Goal: Task Accomplishment & Management: Complete application form

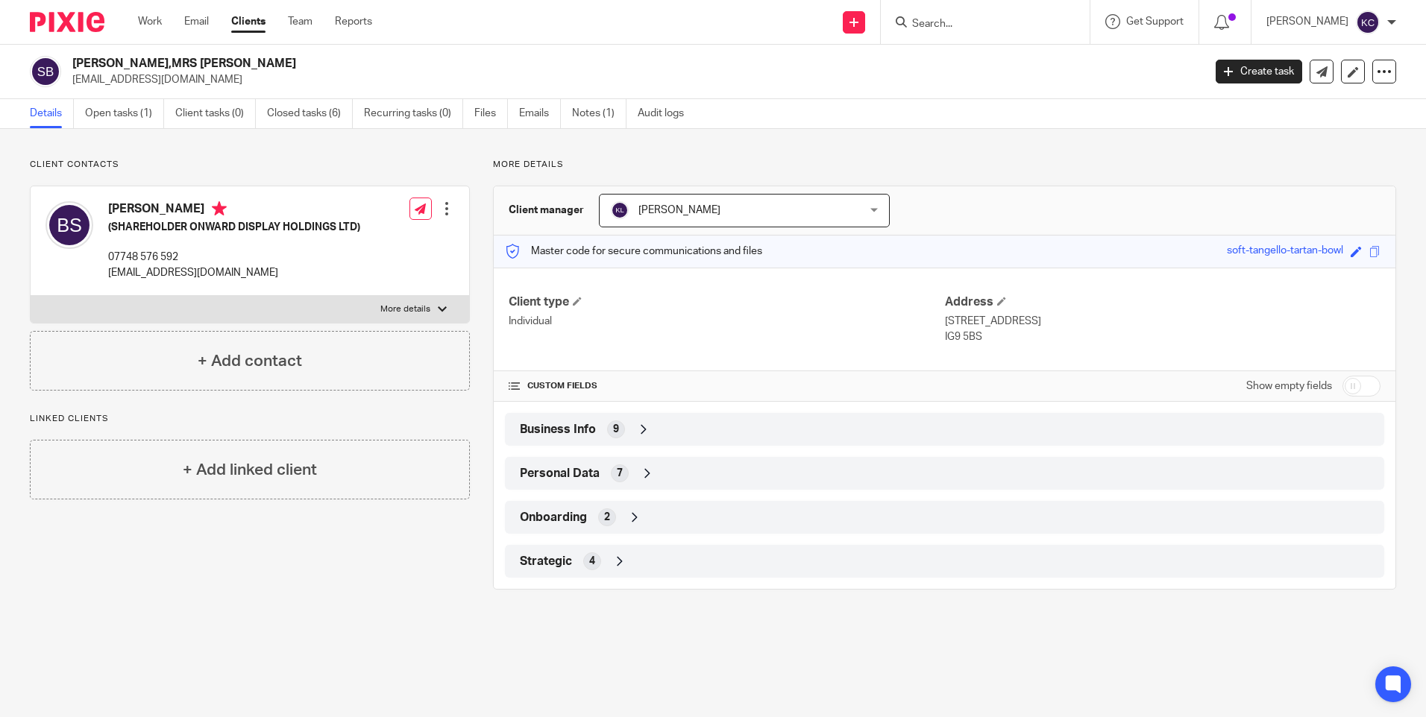
click at [946, 24] on input "Search" at bounding box center [977, 24] width 134 height 13
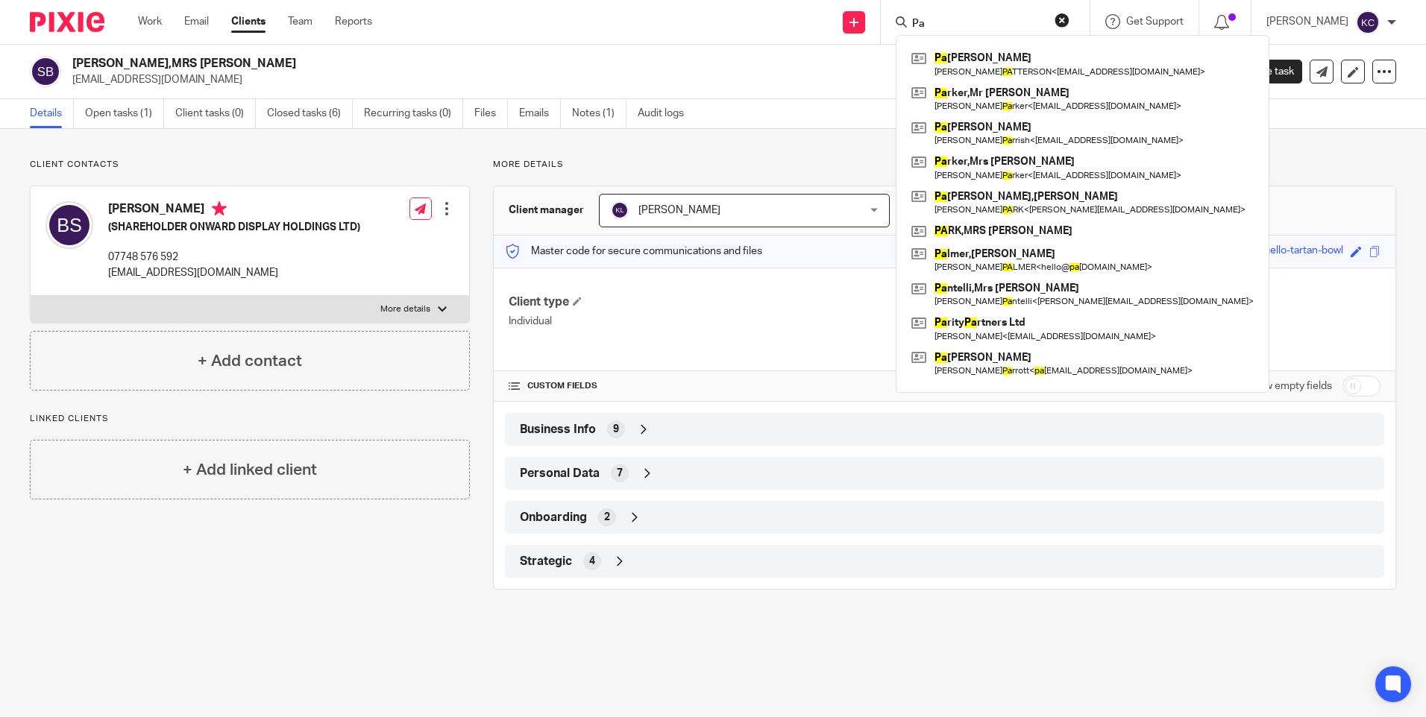
type input "P"
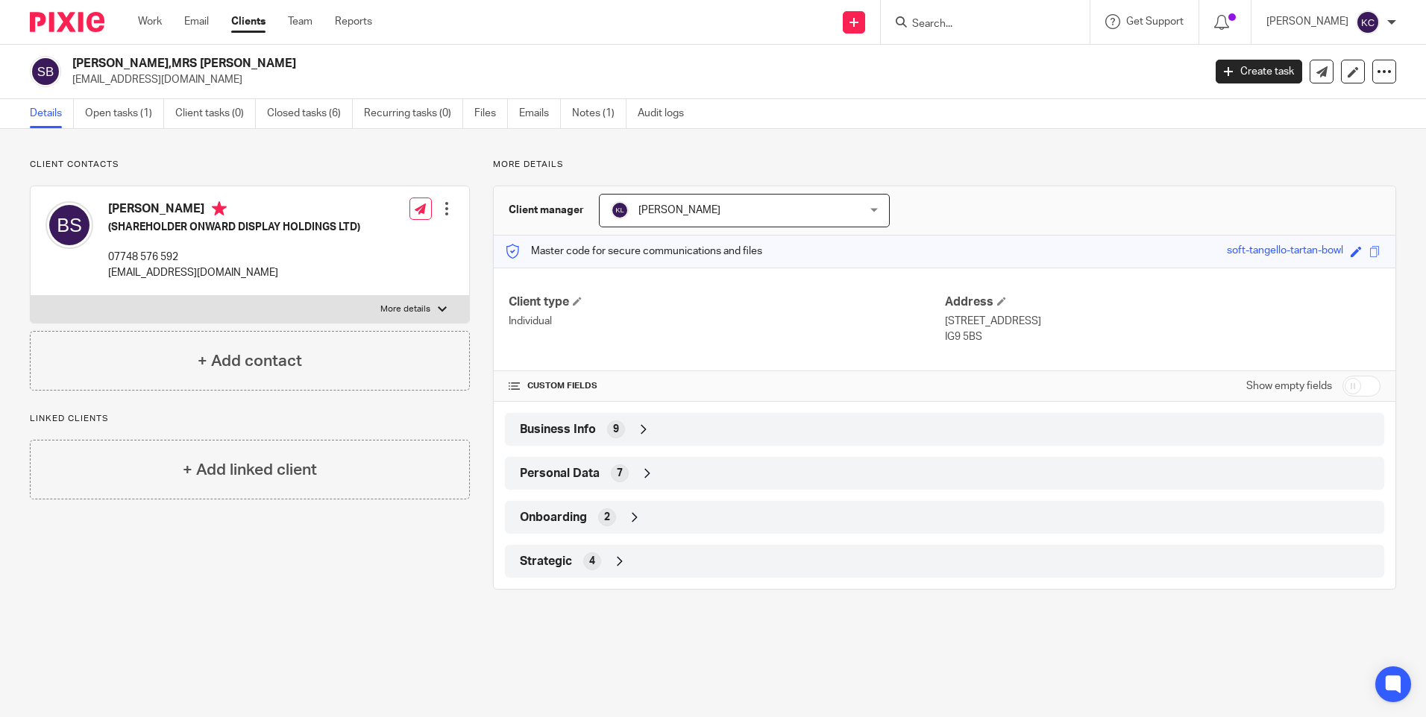
click at [998, 25] on input "Search" at bounding box center [977, 24] width 134 height 13
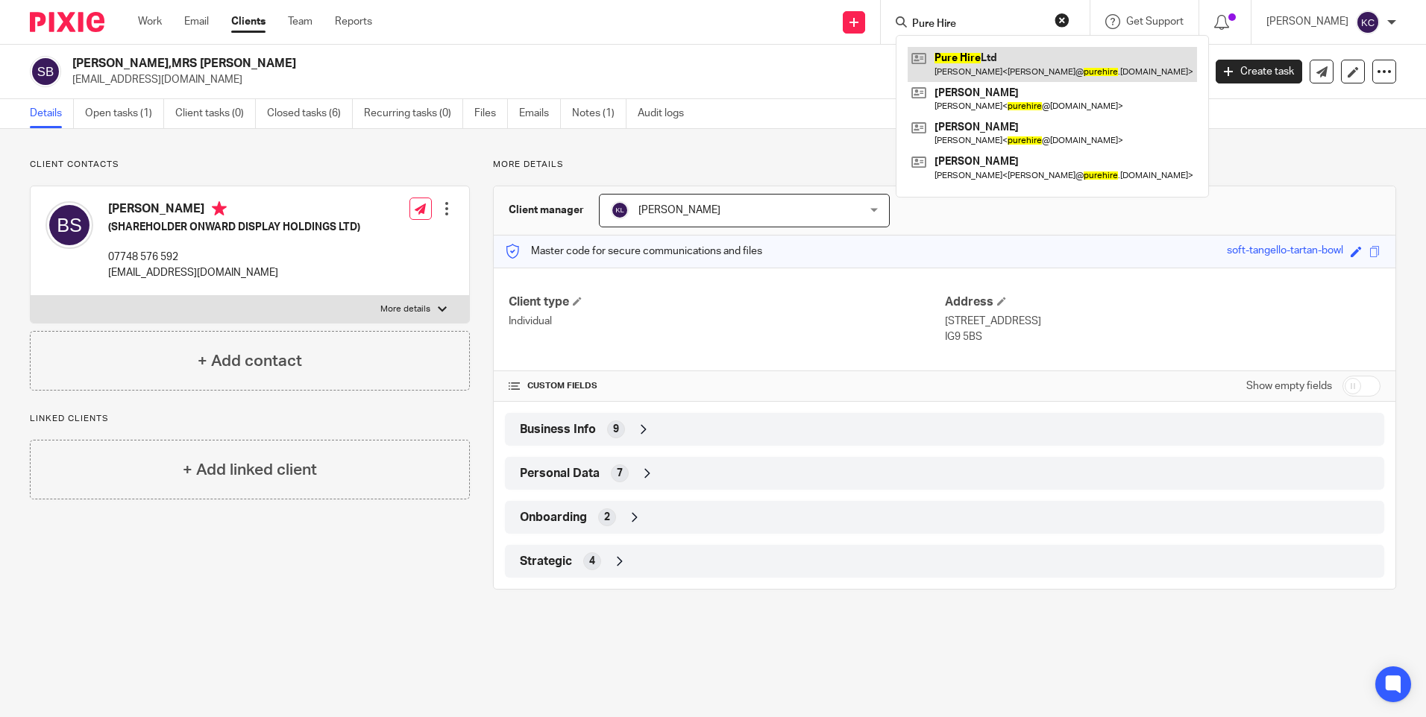
type input "Pure Hire"
click at [1006, 64] on link at bounding box center [1052, 64] width 289 height 34
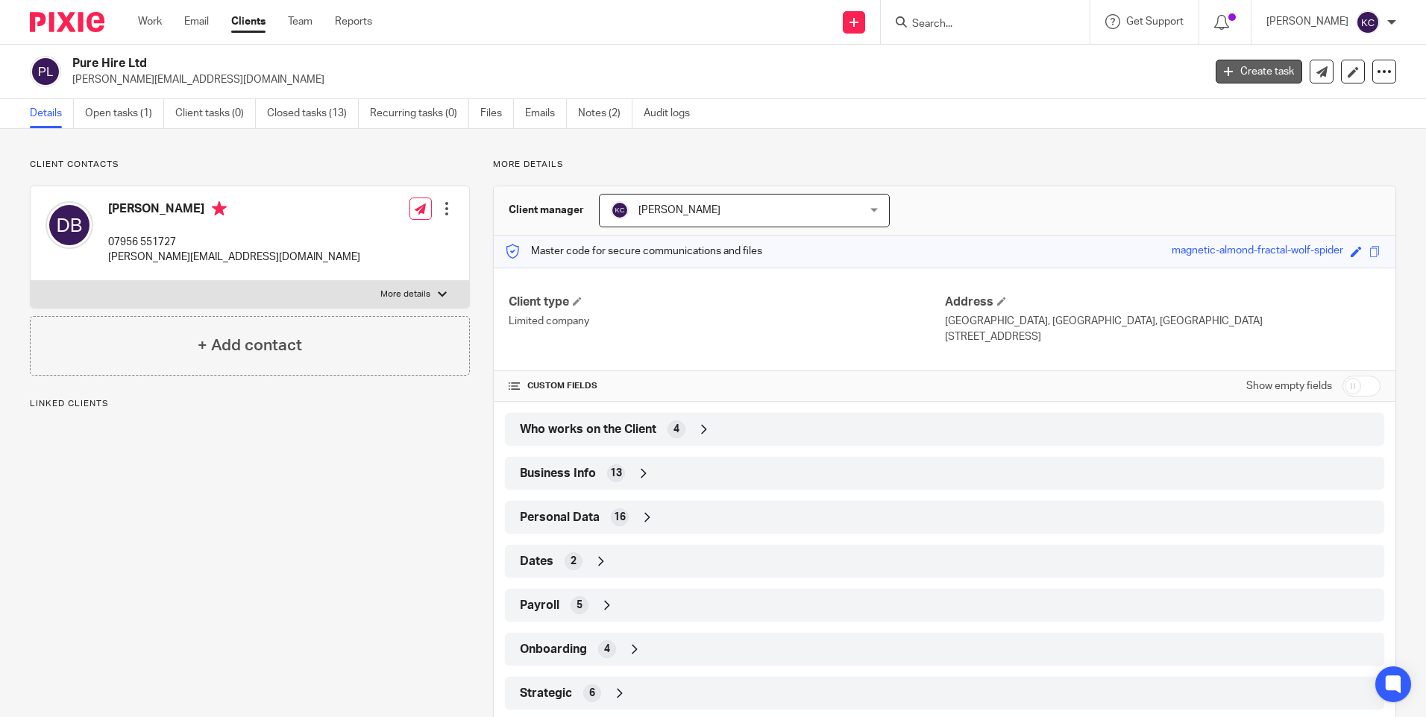
click at [1233, 69] on link "Create task" at bounding box center [1258, 72] width 87 height 24
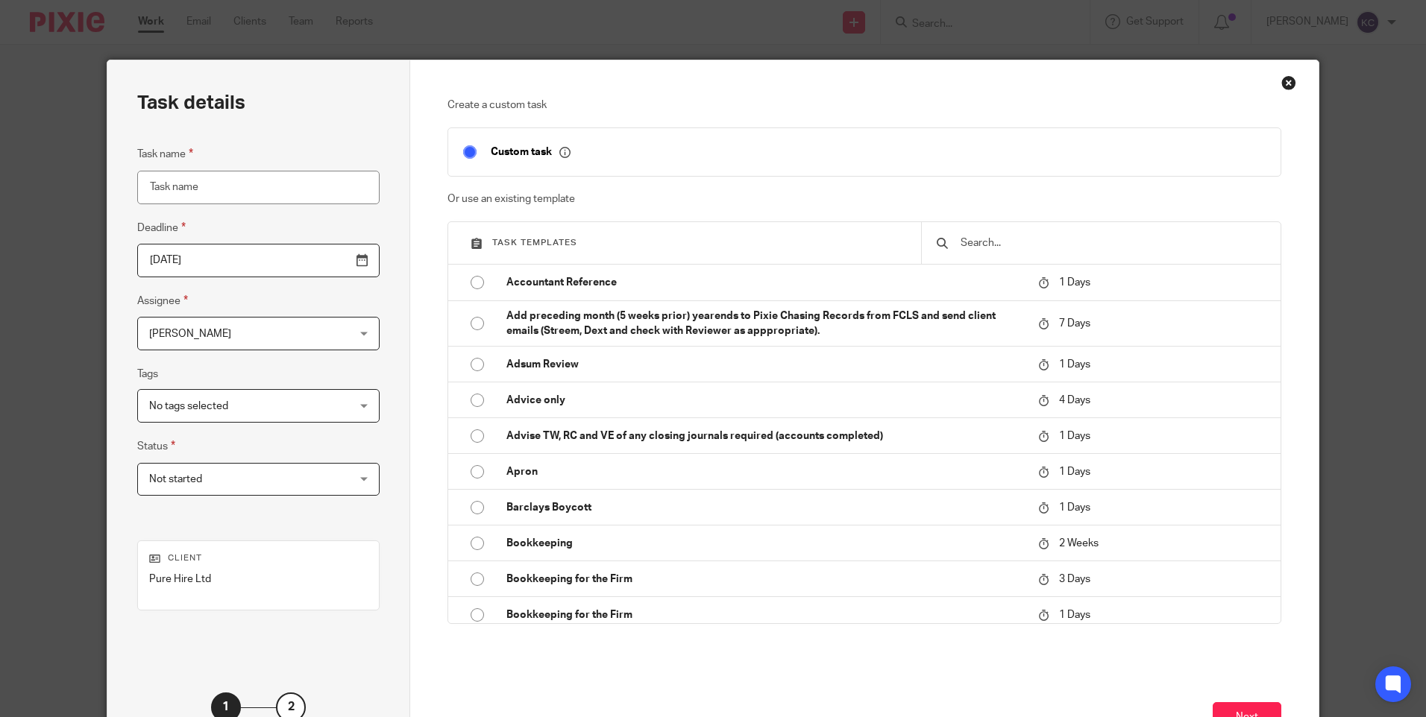
click at [328, 331] on div "[PERSON_NAME] [PERSON_NAME]" at bounding box center [258, 334] width 242 height 34
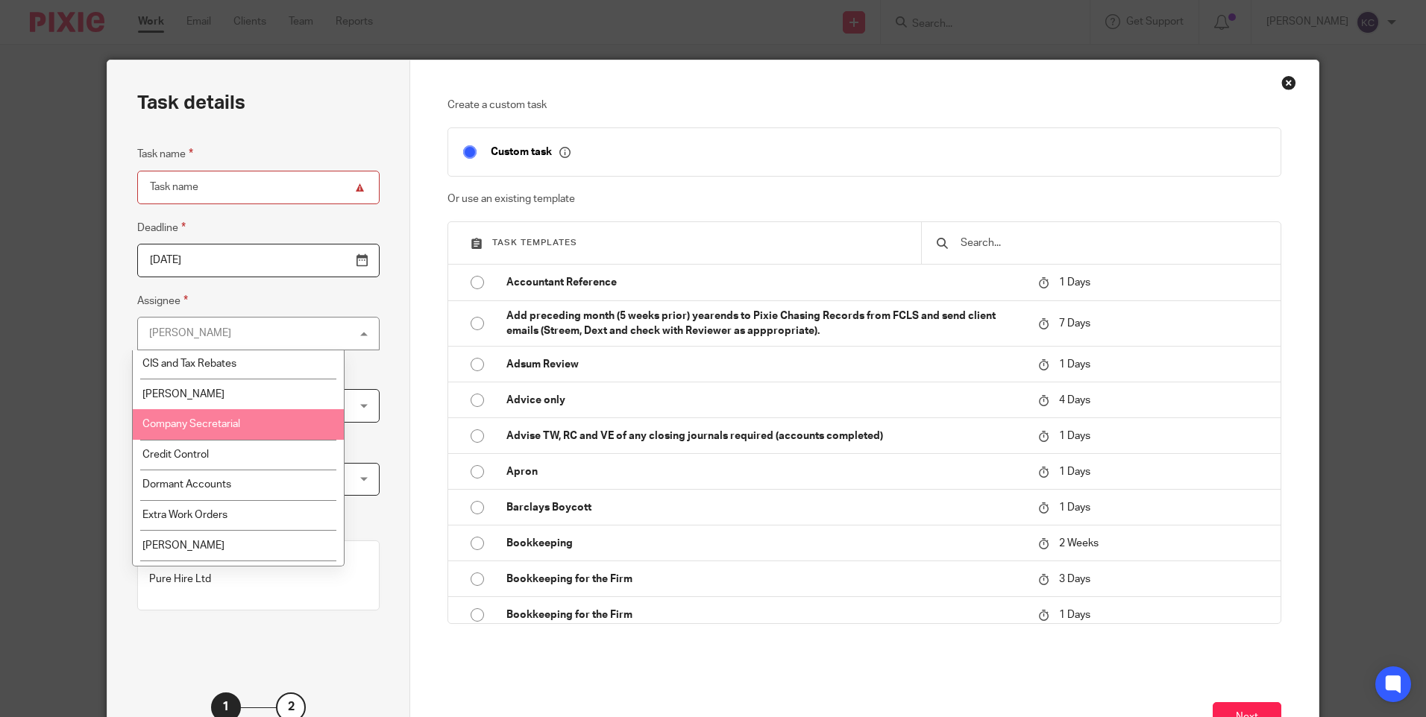
click at [260, 419] on li "Company Secretarial" at bounding box center [238, 424] width 211 height 31
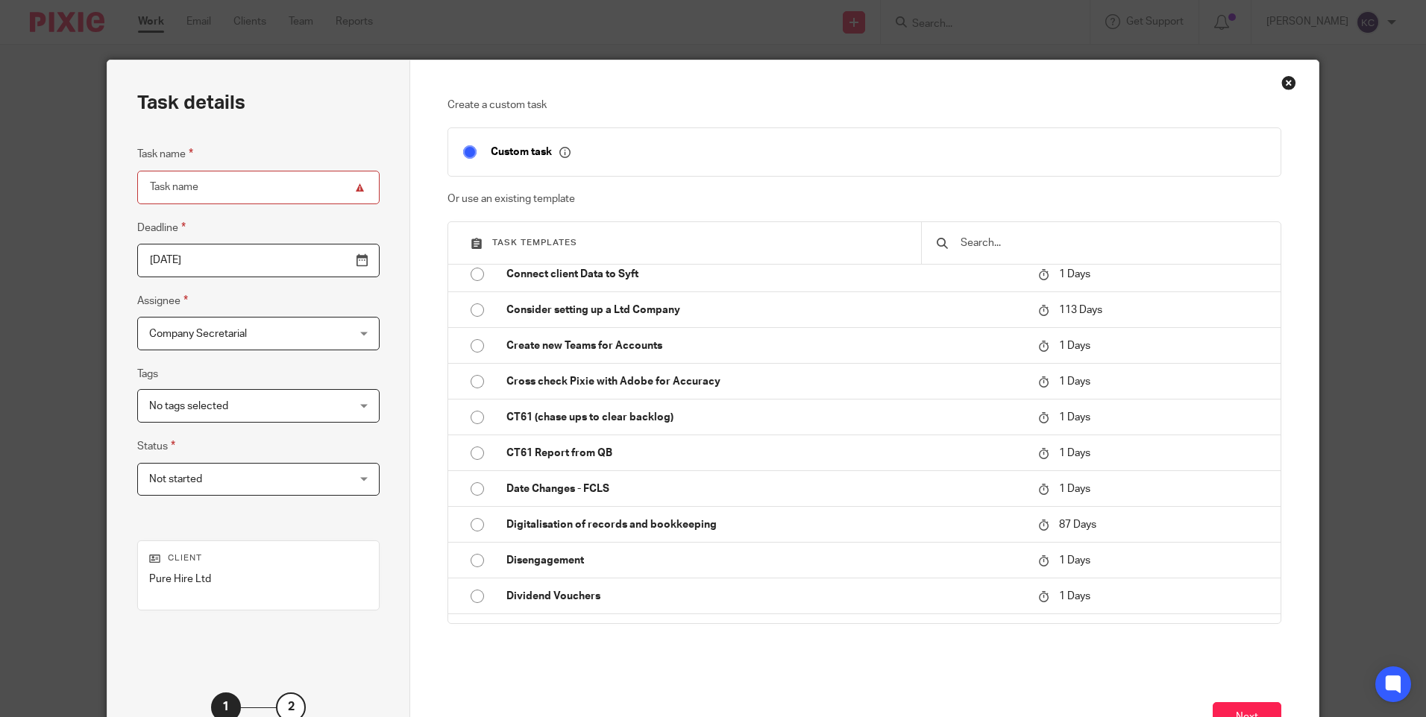
scroll to position [887, 0]
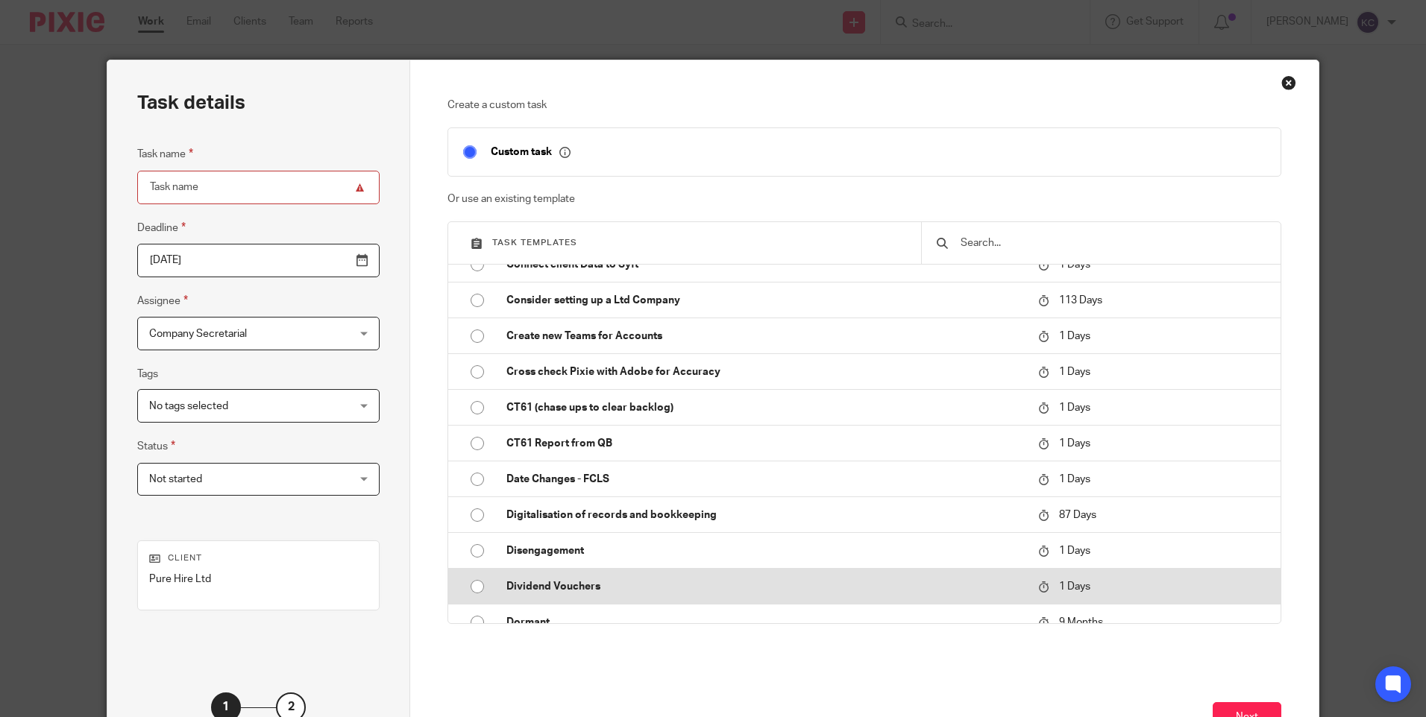
click at [468, 585] on input "radio" at bounding box center [477, 587] width 28 height 28
type input "2025-09-23"
type input "Dividend Vouchers"
checkbox input "false"
radio input "false"
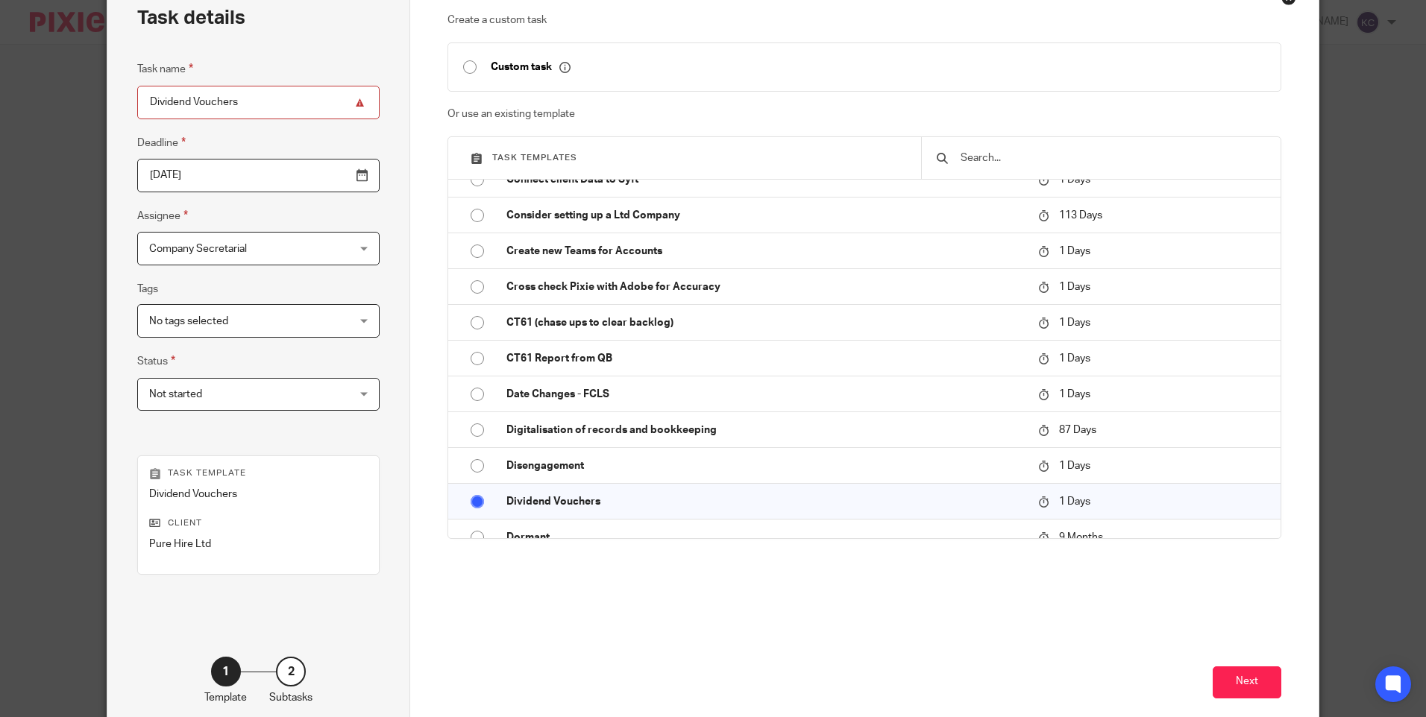
scroll to position [151, 0]
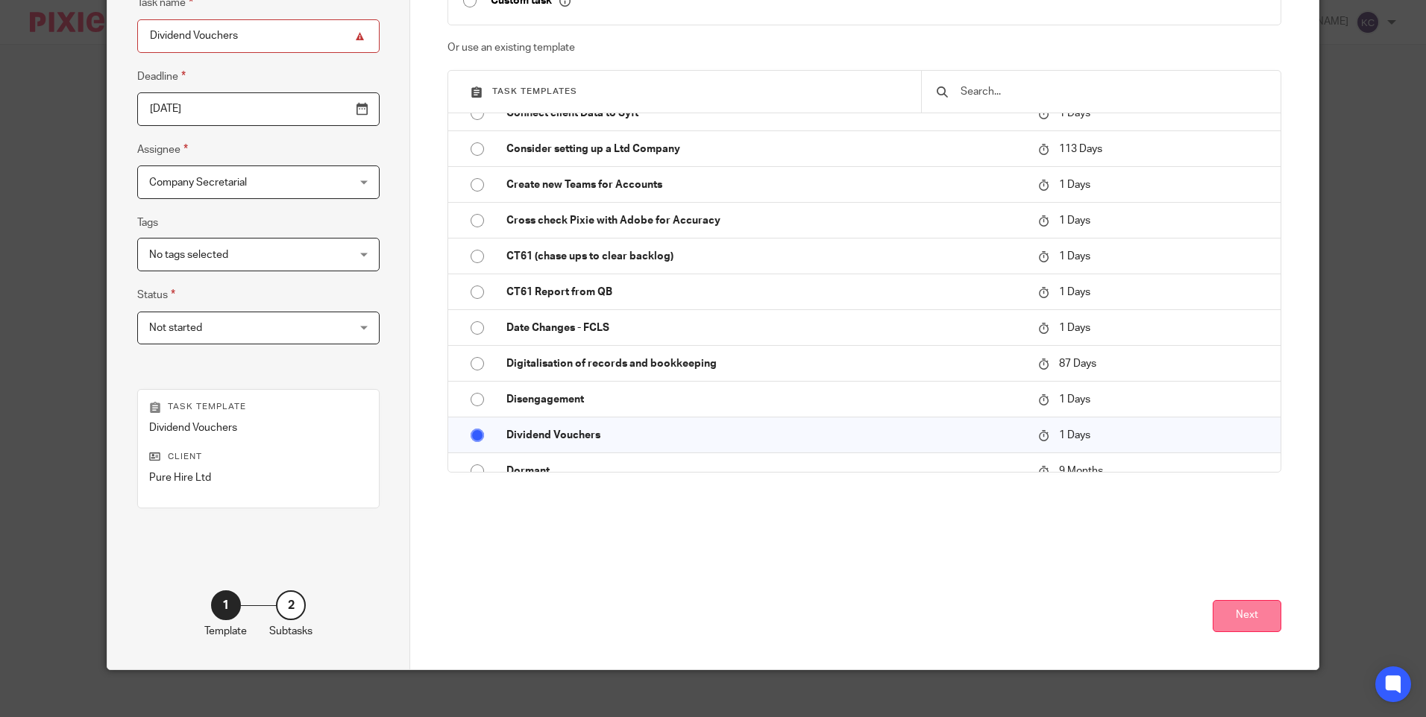
click at [1223, 617] on button "Next" at bounding box center [1246, 616] width 69 height 32
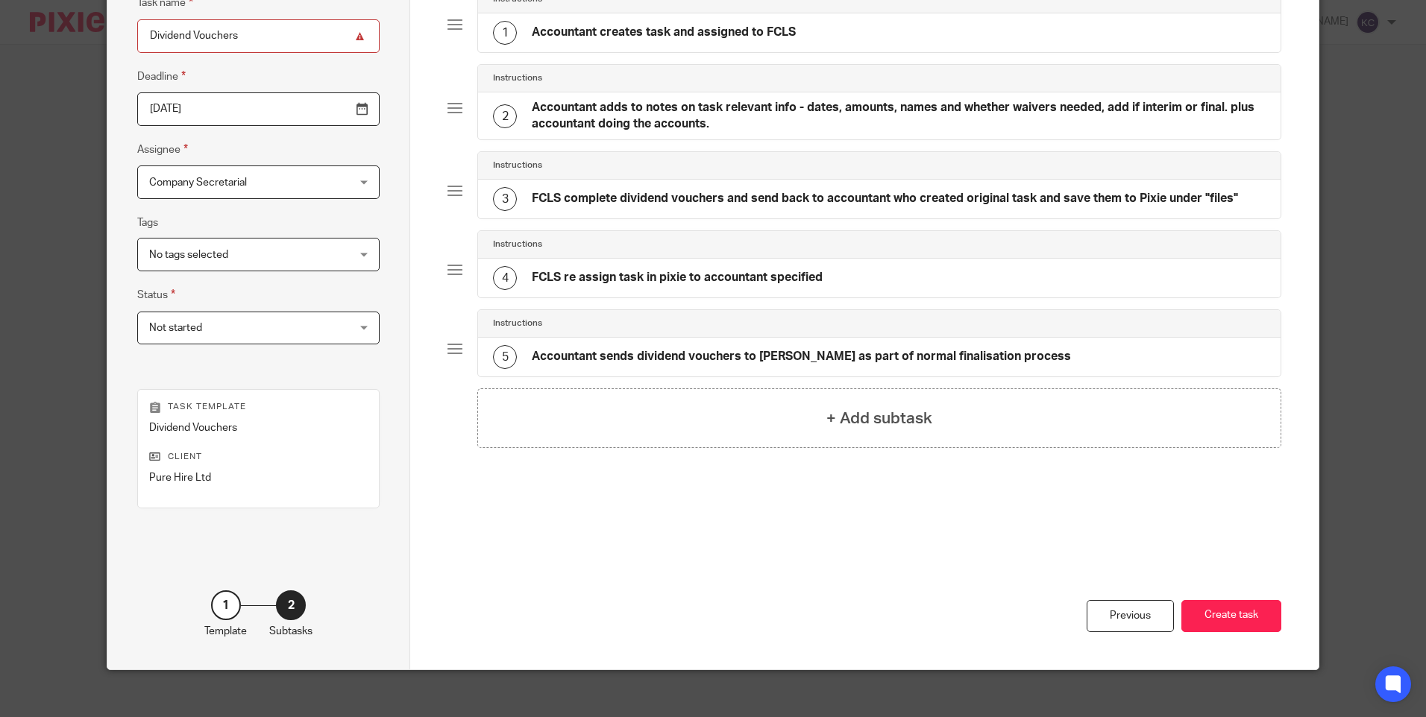
click at [536, 28] on h4 "Accountant creates task and assigned to FCLS" at bounding box center [664, 33] width 264 height 16
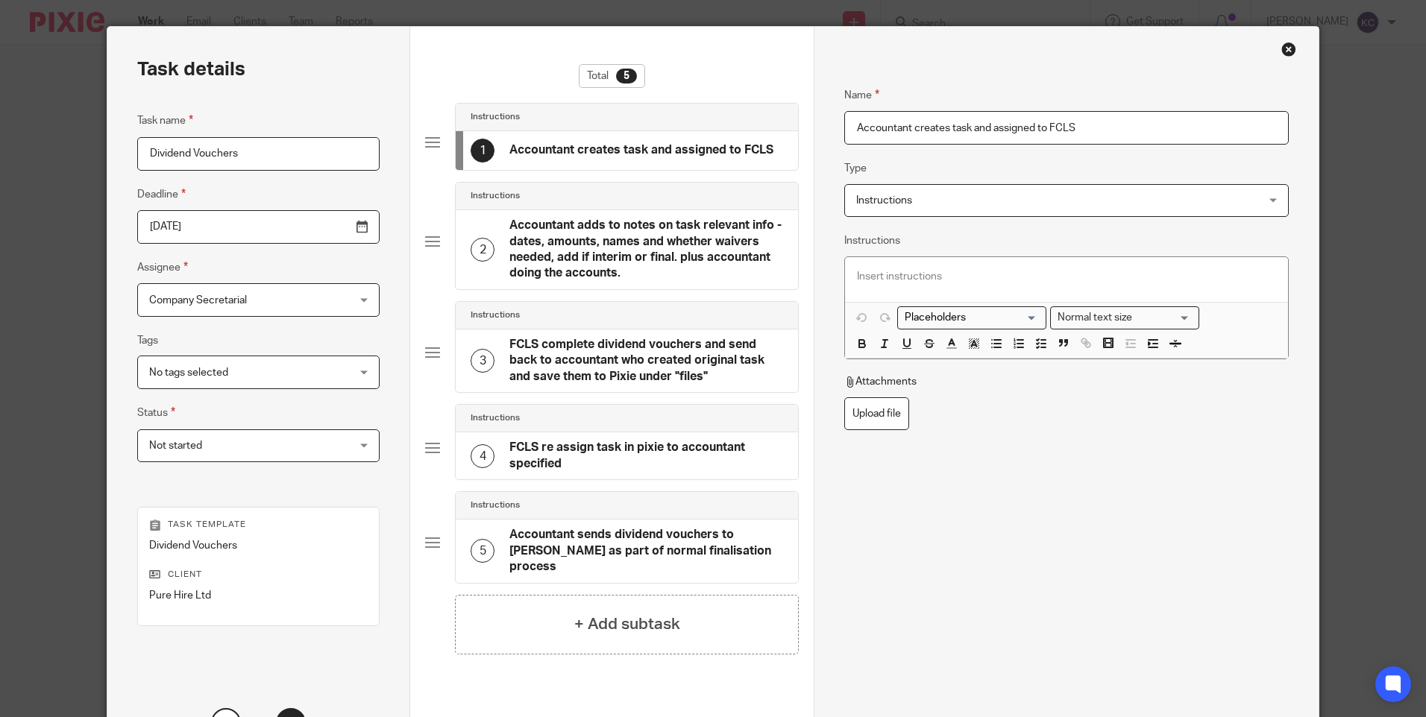
scroll to position [30, 0]
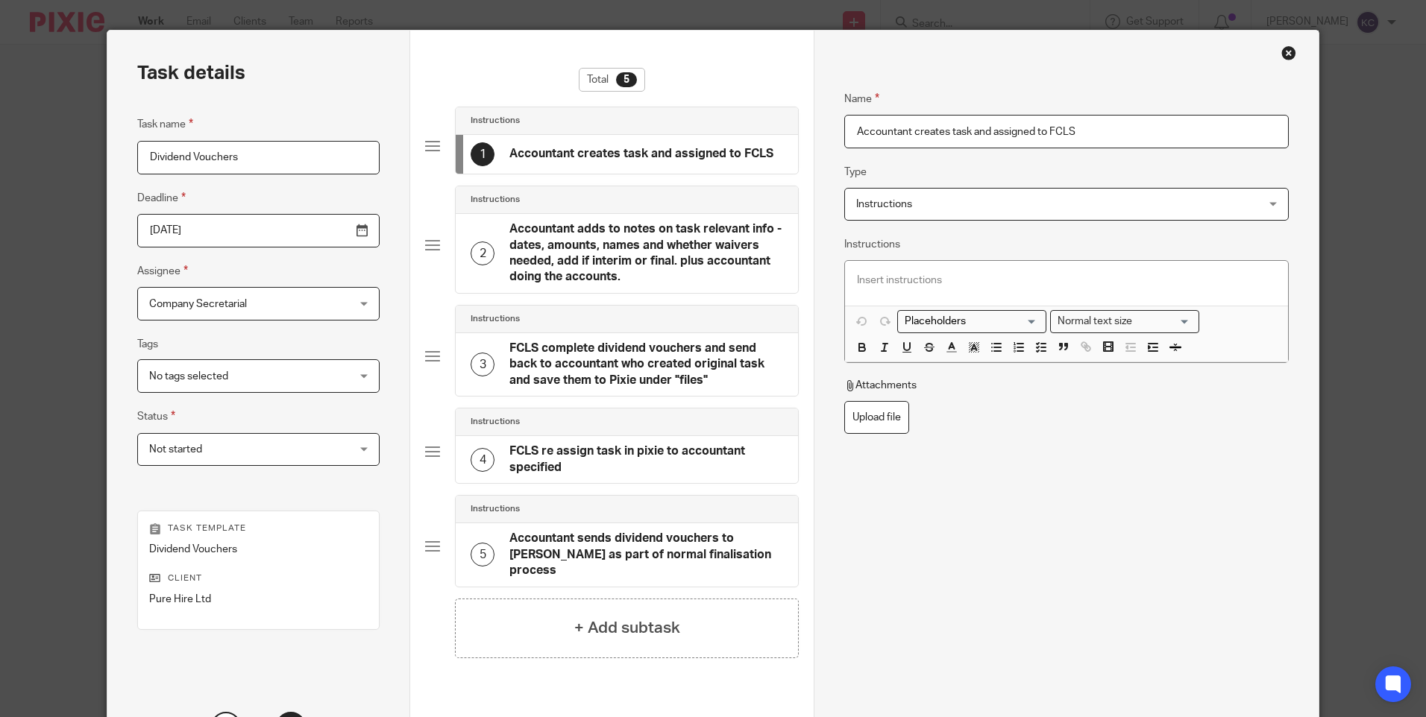
drag, startPoint x: 849, startPoint y: 130, endPoint x: 1117, endPoint y: 125, distance: 268.5
click at [1117, 125] on input "Accountant creates task and assigned to FCLS" at bounding box center [1066, 132] width 444 height 34
type input "[PERSON_NAME]"
drag, startPoint x: 1143, startPoint y: 627, endPoint x: 1071, endPoint y: 564, distance: 96.2
click at [1140, 629] on div "Remove Save subtask" at bounding box center [1066, 673] width 444 height 160
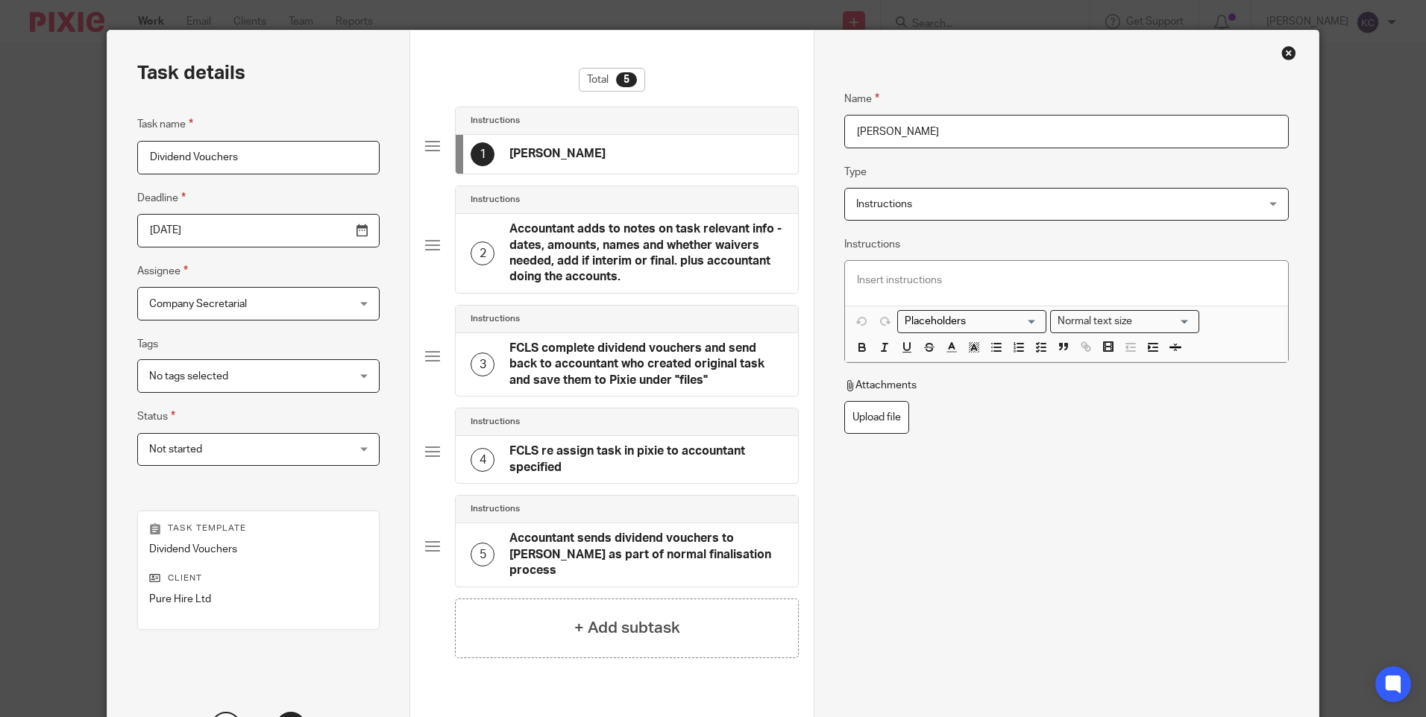
click at [857, 277] on p at bounding box center [1066, 280] width 418 height 15
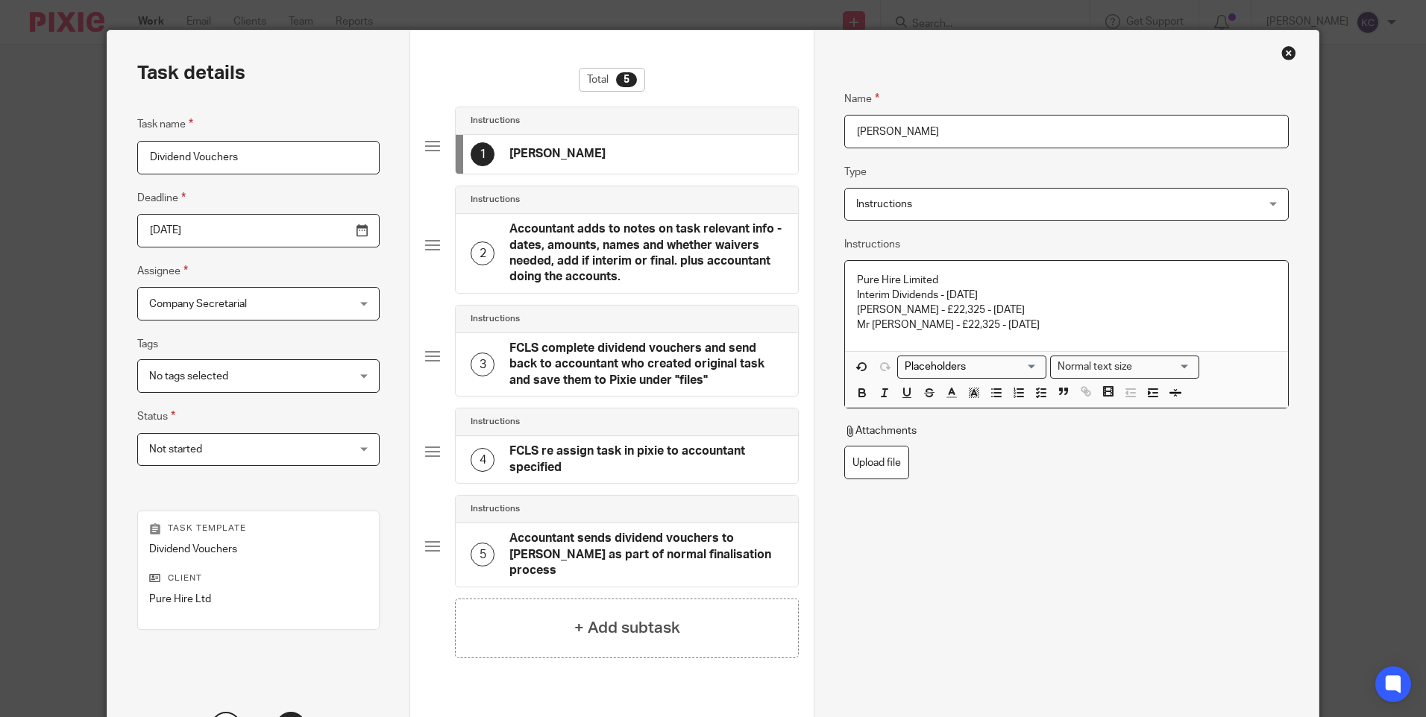
click at [951, 324] on p "Mr P Bauer - £22,325 - 31/03/25" at bounding box center [1066, 325] width 418 height 15
click at [1010, 326] on p "Mr P Bauer - £22,325 - 31/03/25" at bounding box center [1066, 325] width 418 height 15
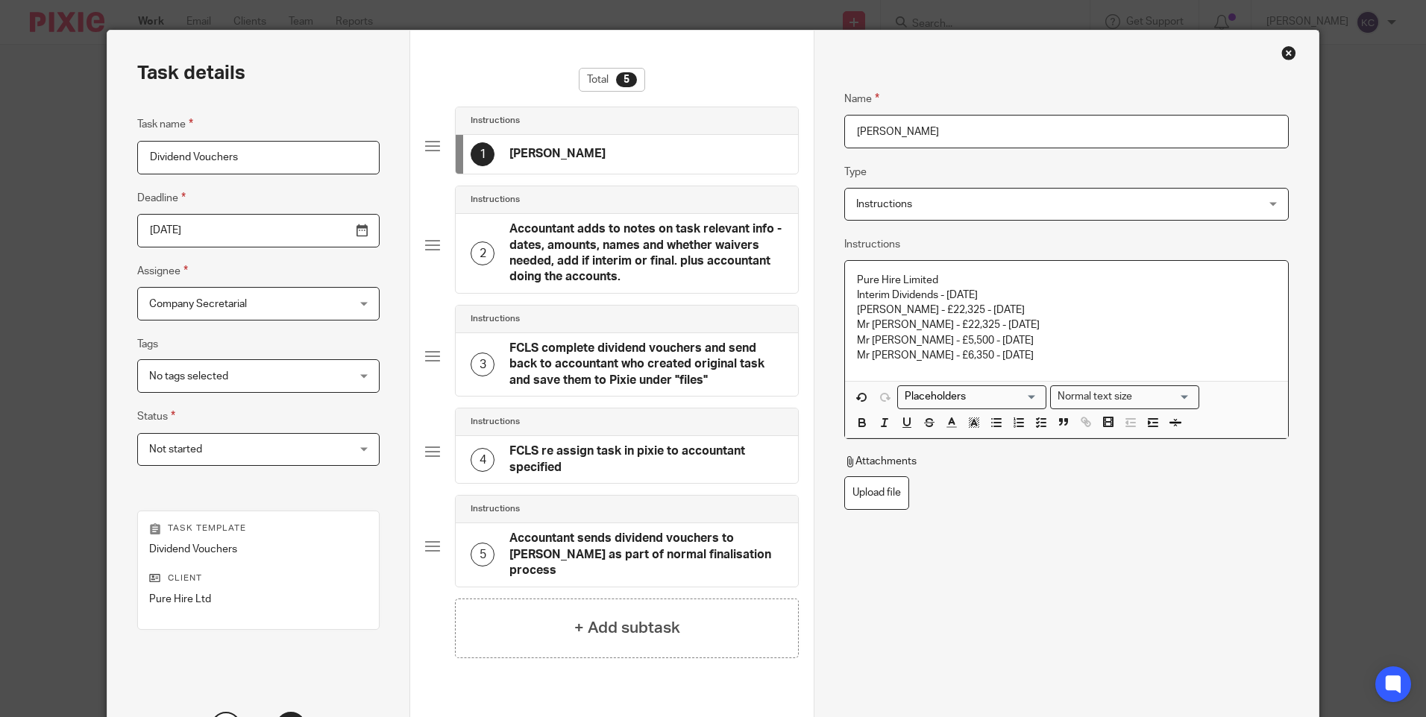
click at [957, 309] on p "Mrs D Bauer - £22,325 - 31/03/25" at bounding box center [1066, 310] width 418 height 15
click at [960, 326] on p "Mr P Bauer - £22,325 - 31/03/25" at bounding box center [1066, 325] width 418 height 15
click at [955, 337] on p "Mr S Bauer - £5,500 - 31/03/25" at bounding box center [1066, 340] width 418 height 15
click at [960, 353] on p "Mr C Harvey - £6,350 - 31/03/25" at bounding box center [1066, 355] width 418 height 15
click at [1022, 588] on div "Name Karen Crosdale Type Instructions Instructions Instructions Send automated …" at bounding box center [1066, 349] width 444 height 563
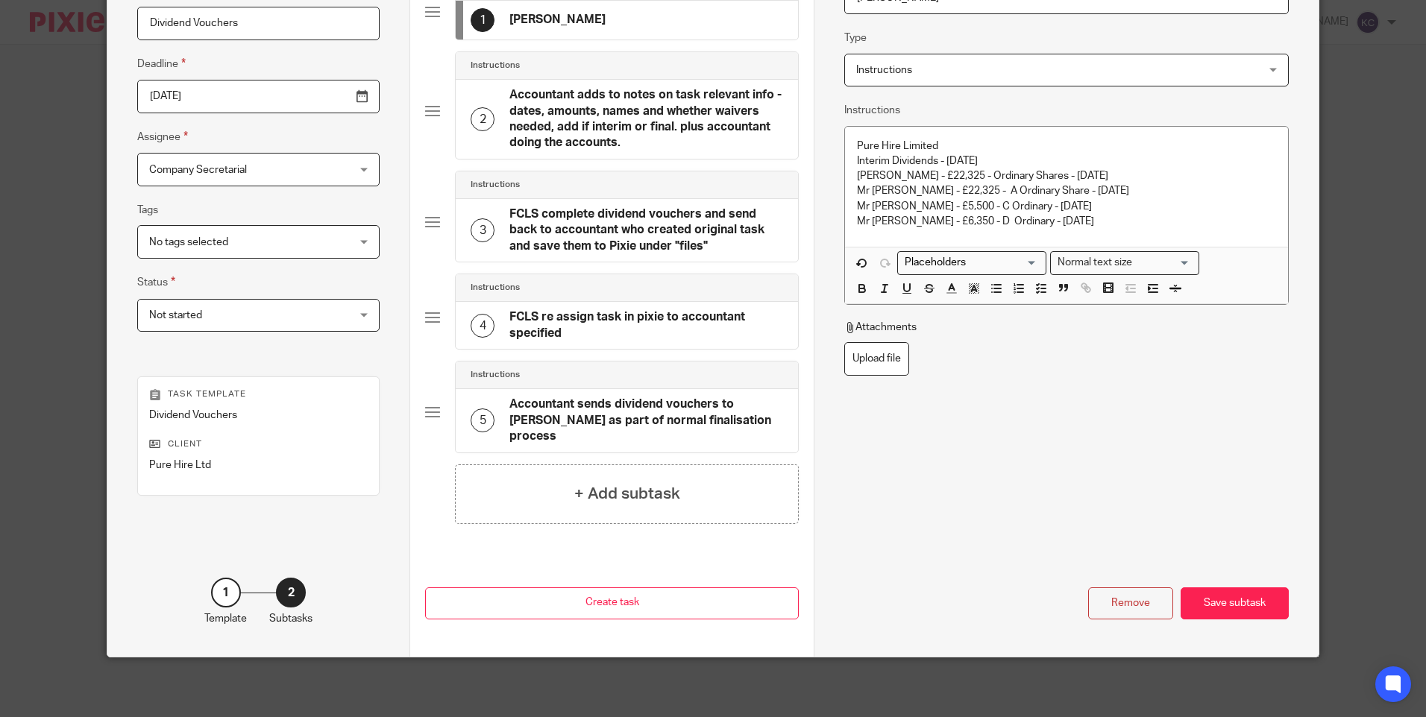
scroll to position [152, 0]
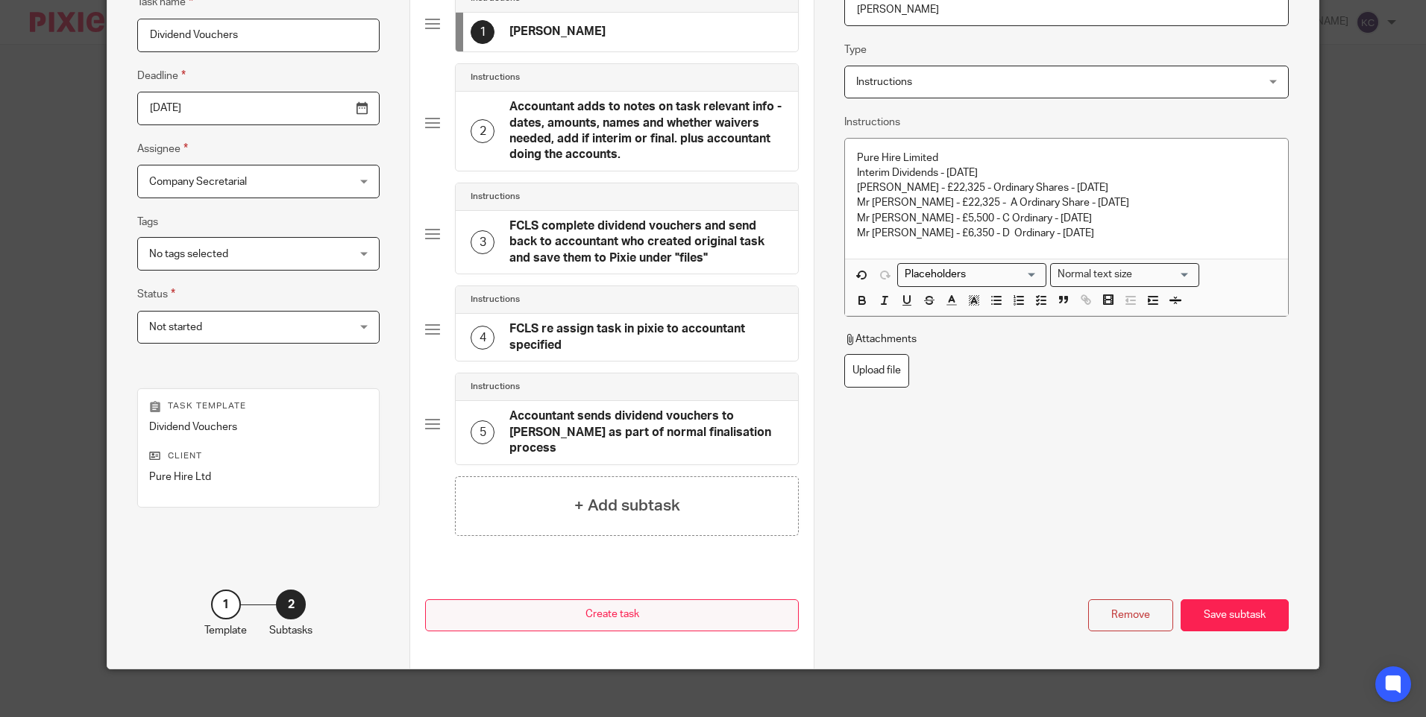
click at [617, 614] on button "Create task" at bounding box center [612, 616] width 374 height 32
